Goal: Task Accomplishment & Management: Complete application form

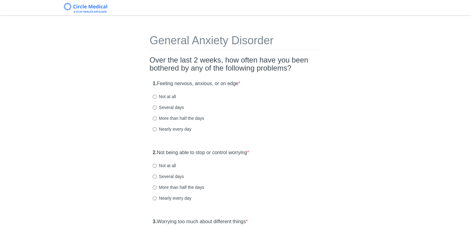
click at [157, 94] on label "Not at all" at bounding box center [164, 97] width 23 height 6
click at [157, 95] on input "Not at all" at bounding box center [155, 97] width 4 height 4
radio input "true"
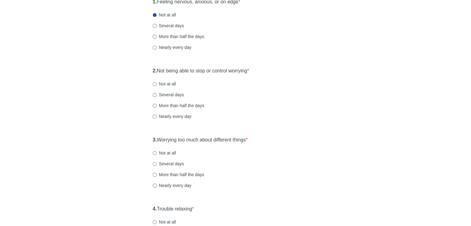
scroll to position [93, 0]
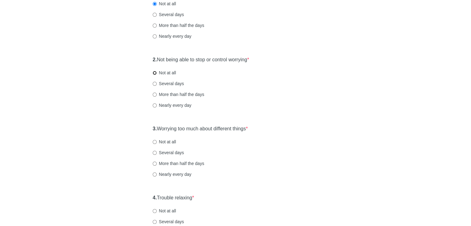
click at [155, 72] on input "Not at all" at bounding box center [155, 73] width 4 height 4
radio input "true"
click at [157, 86] on label "Several days" at bounding box center [168, 84] width 31 height 6
click at [157, 86] on input "Several days" at bounding box center [155, 84] width 4 height 4
radio input "true"
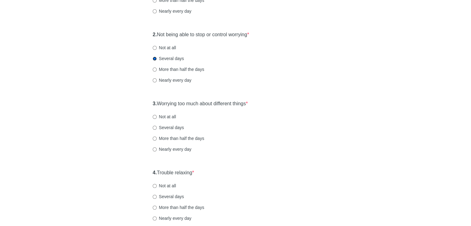
scroll to position [155, 0]
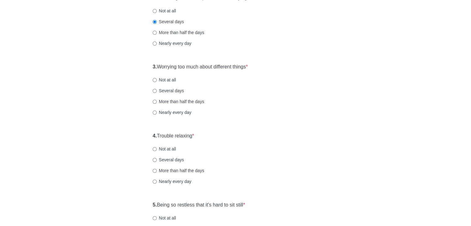
click at [160, 92] on label "Several days" at bounding box center [168, 91] width 31 height 6
click at [153, 89] on input "Several days" at bounding box center [155, 91] width 4 height 4
radio input "true"
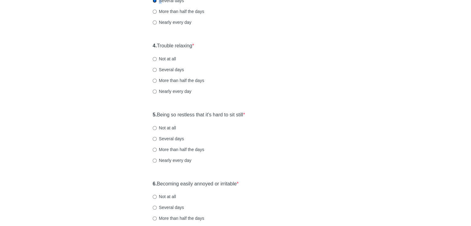
scroll to position [248, 0]
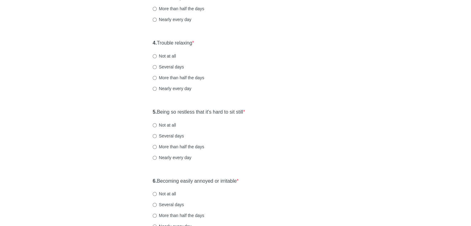
click at [153, 64] on label "Several days" at bounding box center [168, 67] width 31 height 6
click at [153, 65] on input "Several days" at bounding box center [155, 67] width 4 height 4
radio input "true"
click at [154, 126] on input "Not at all" at bounding box center [155, 125] width 4 height 4
radio input "true"
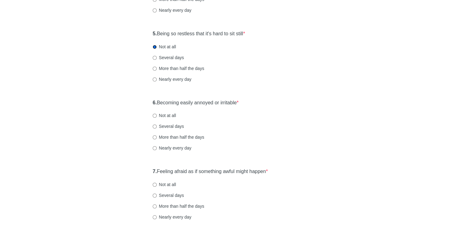
scroll to position [341, 0]
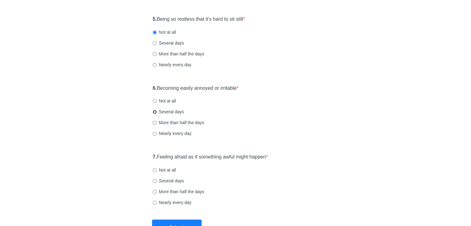
click at [153, 111] on input "Several days" at bounding box center [155, 112] width 4 height 4
radio input "true"
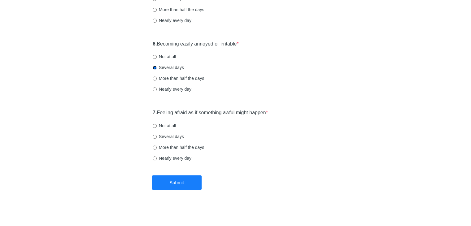
scroll to position [386, 0]
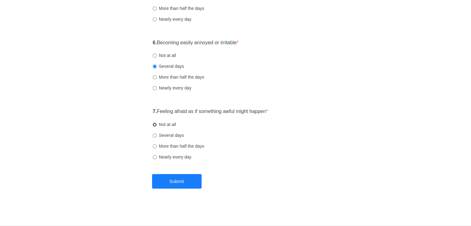
click at [155, 124] on input "Not at all" at bounding box center [155, 125] width 4 height 4
radio input "true"
click at [183, 180] on button "Submit" at bounding box center [177, 181] width 50 height 15
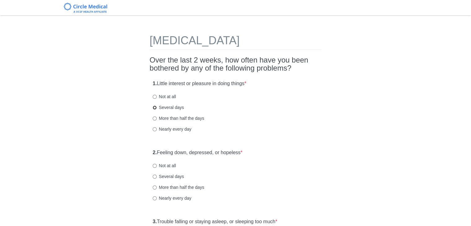
click at [155, 108] on input "Several days" at bounding box center [155, 108] width 4 height 4
radio input "true"
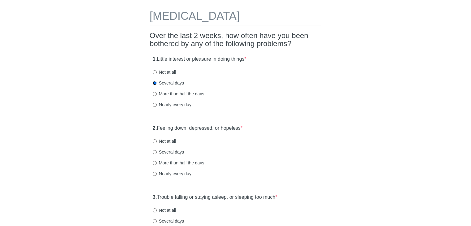
scroll to position [62, 0]
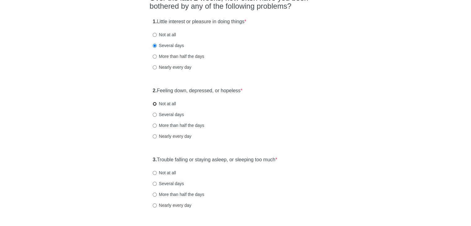
click at [154, 104] on input "Not at all" at bounding box center [155, 104] width 4 height 4
radio input "true"
click at [153, 113] on input "Several days" at bounding box center [155, 115] width 4 height 4
radio input "true"
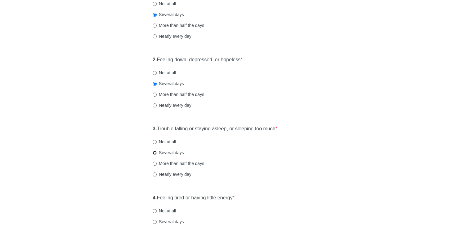
click at [154, 153] on input "Several days" at bounding box center [155, 153] width 4 height 4
radio input "true"
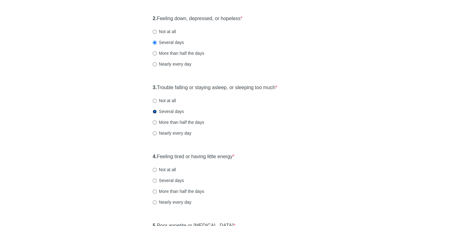
scroll to position [186, 0]
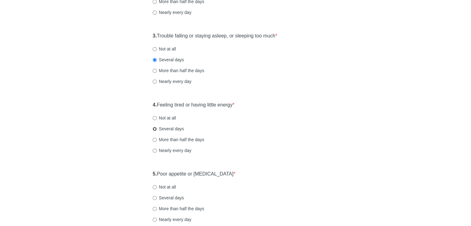
click at [155, 127] on input "Several days" at bounding box center [155, 129] width 4 height 4
radio input "true"
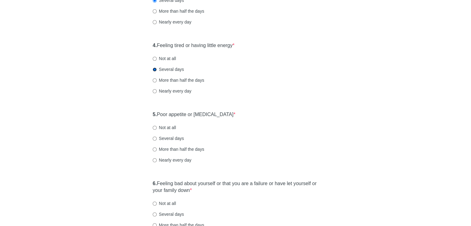
scroll to position [248, 0]
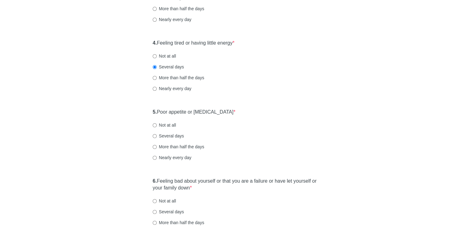
click at [152, 124] on div "5. Poor appetite or [MEDICAL_DATA] * Not at all Several days More than half the…" at bounding box center [236, 138] width 172 height 64
click at [153, 127] on input "Not at all" at bounding box center [155, 125] width 4 height 4
radio input "true"
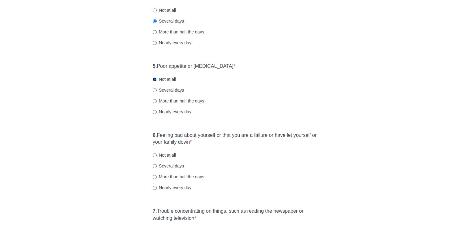
scroll to position [310, 0]
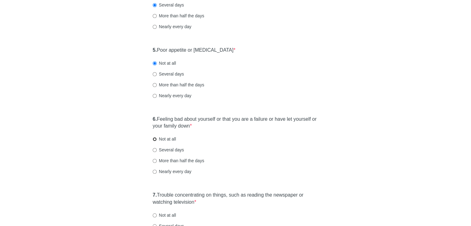
click at [154, 140] on input "Not at all" at bounding box center [155, 139] width 4 height 4
radio input "true"
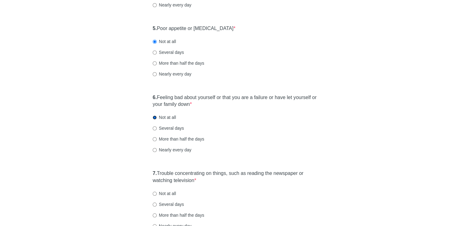
scroll to position [403, 0]
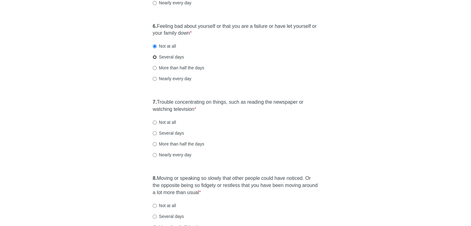
click at [155, 57] on input "Several days" at bounding box center [155, 57] width 4 height 4
radio input "true"
click at [158, 122] on label "Not at all" at bounding box center [164, 122] width 23 height 6
click at [157, 122] on input "Not at all" at bounding box center [155, 122] width 4 height 4
radio input "true"
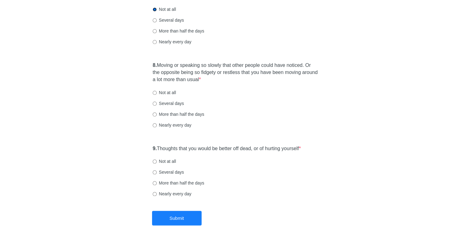
scroll to position [526, 0]
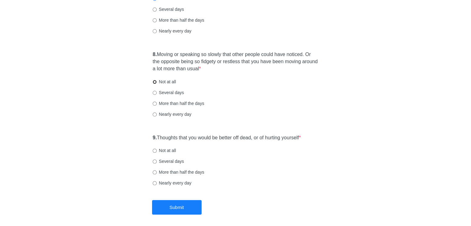
click at [155, 81] on input "Not at all" at bounding box center [155, 82] width 4 height 4
radio input "true"
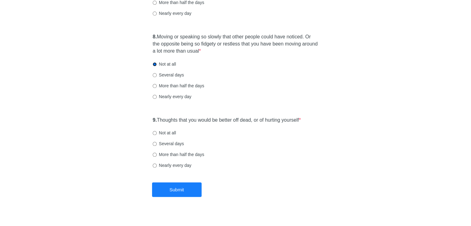
scroll to position [552, 0]
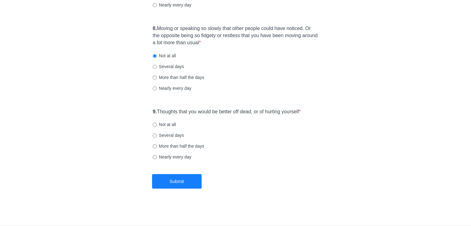
click at [161, 125] on label "Not at all" at bounding box center [164, 124] width 23 height 6
click at [157, 125] on input "Not at all" at bounding box center [155, 125] width 4 height 4
radio input "true"
click at [172, 178] on button "Submit" at bounding box center [177, 181] width 50 height 15
